Goal: Transaction & Acquisition: Purchase product/service

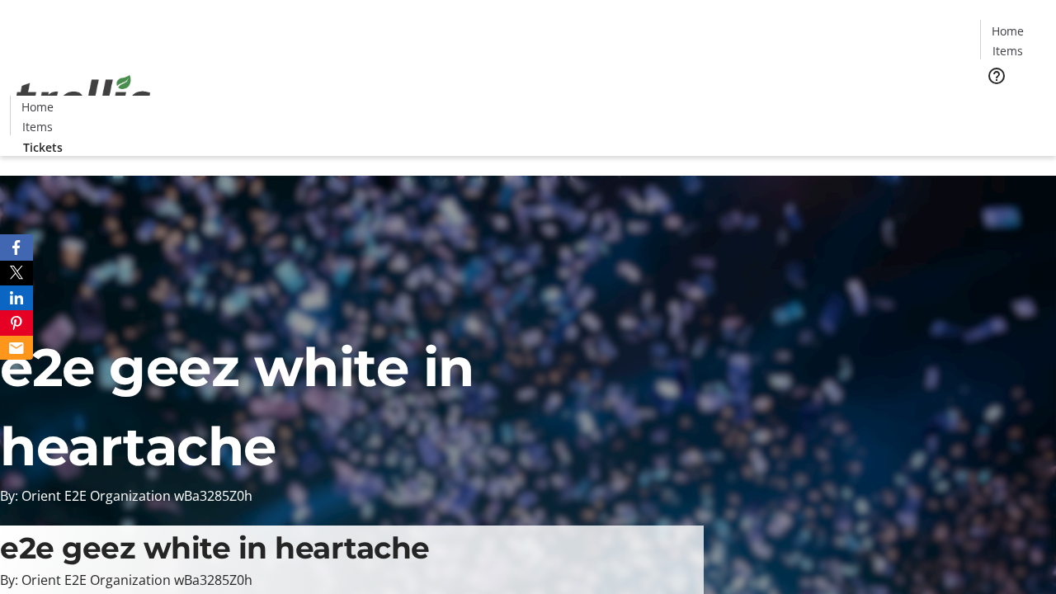
click at [993, 96] on span "Tickets" at bounding box center [1013, 104] width 40 height 17
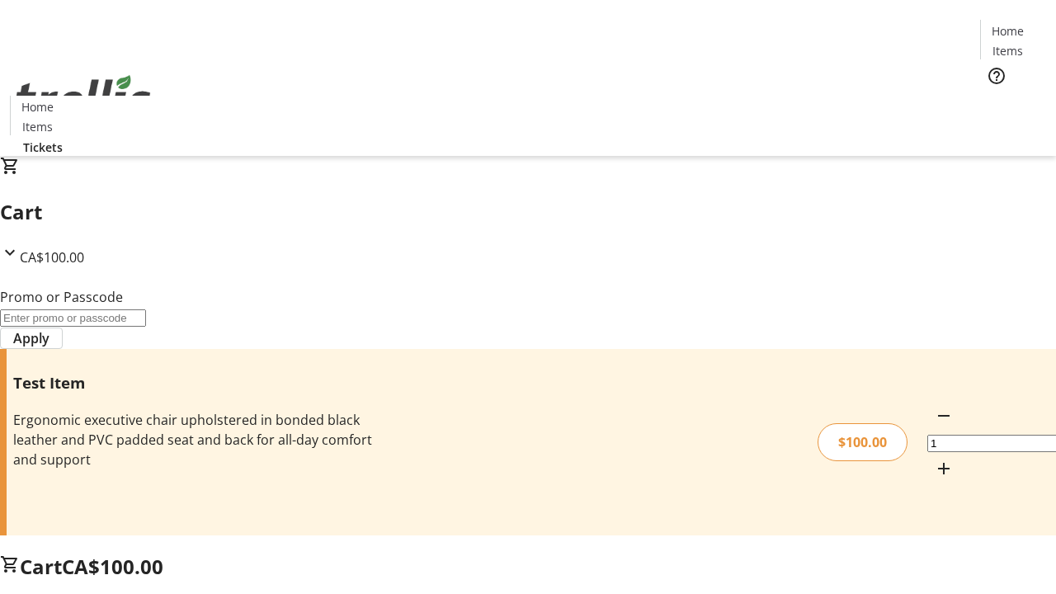
type input "FLAT"
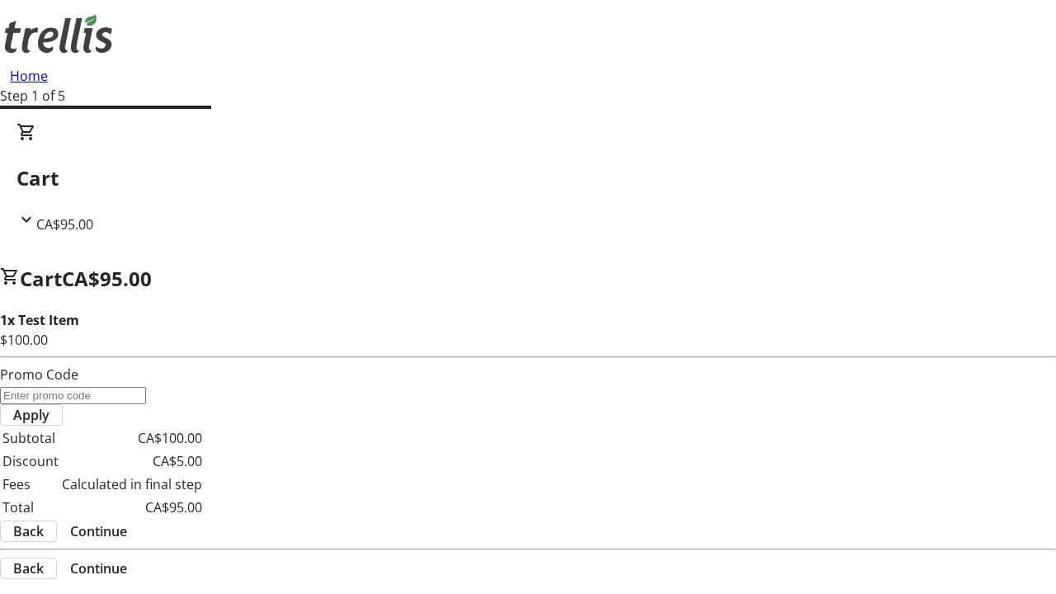
click at [127, 521] on span "Continue" at bounding box center [98, 531] width 57 height 20
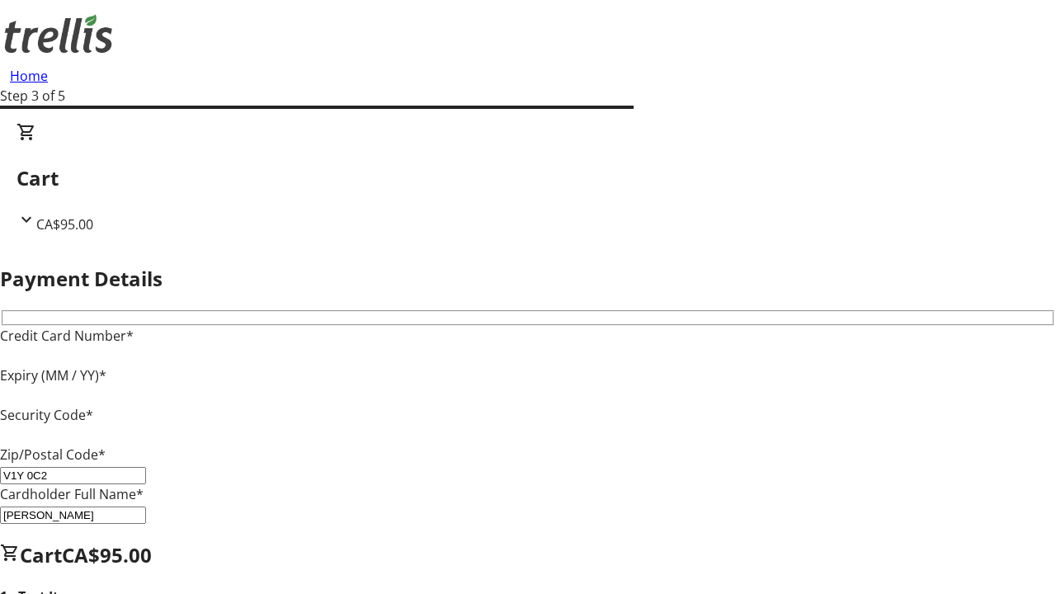
type input "V1Y 0C2"
